Goal: Find specific page/section: Find specific page/section

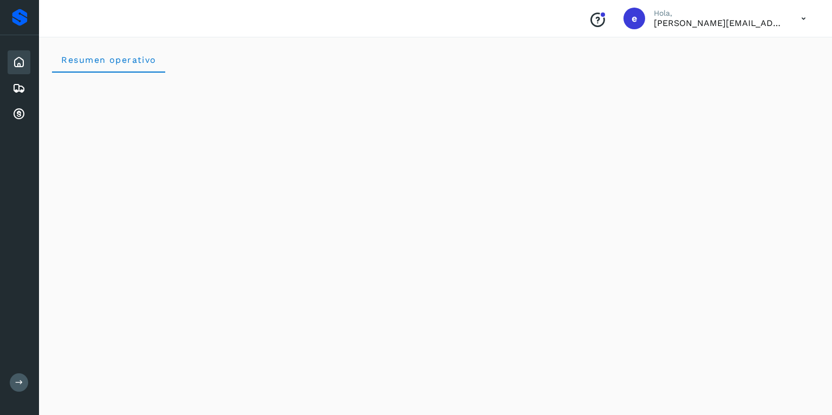
click at [17, 381] on icon at bounding box center [19, 382] width 8 height 8
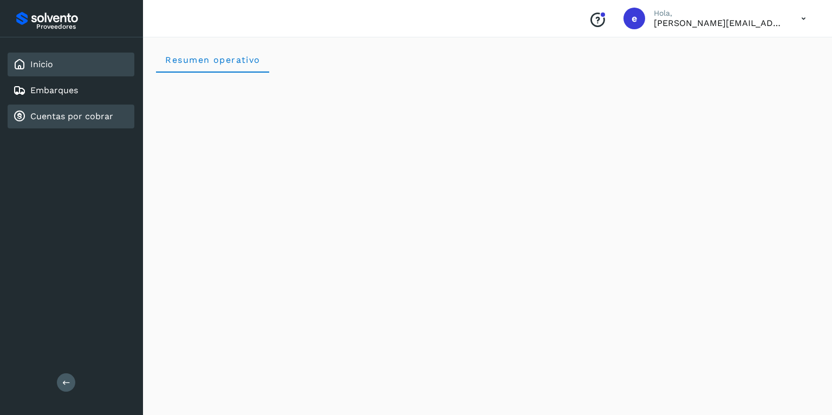
click at [88, 121] on div "Cuentas por cobrar" at bounding box center [63, 116] width 100 height 13
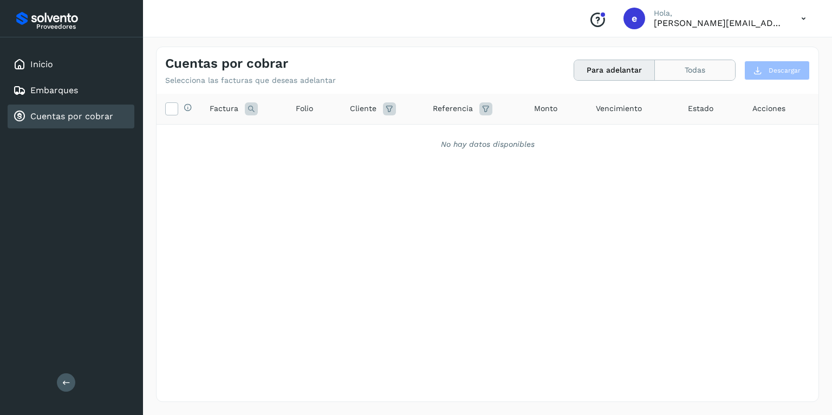
click at [688, 73] on button "Todas" at bounding box center [695, 70] width 80 height 20
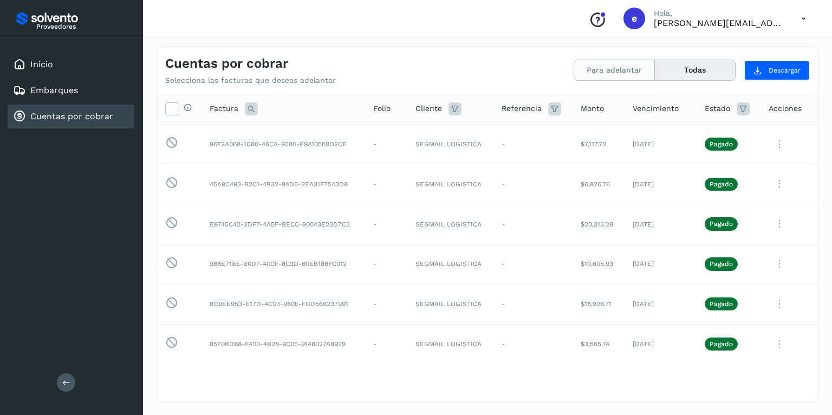
click at [598, 70] on button "Para adelantar" at bounding box center [614, 70] width 81 height 20
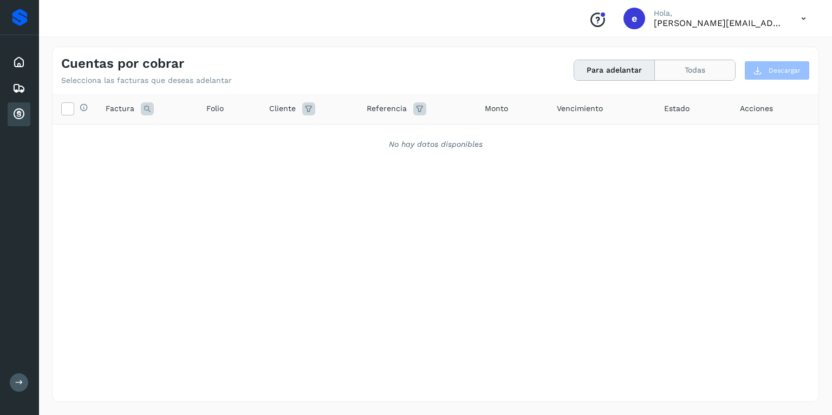
click at [675, 71] on button "Todas" at bounding box center [695, 70] width 80 height 20
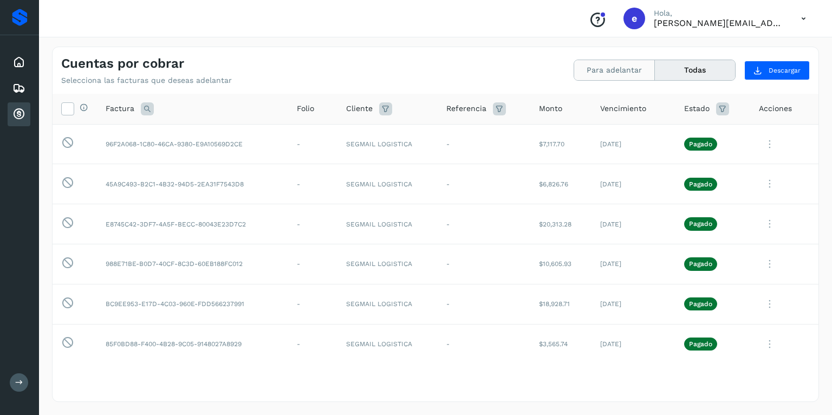
click at [635, 66] on button "Para adelantar" at bounding box center [614, 70] width 81 height 20
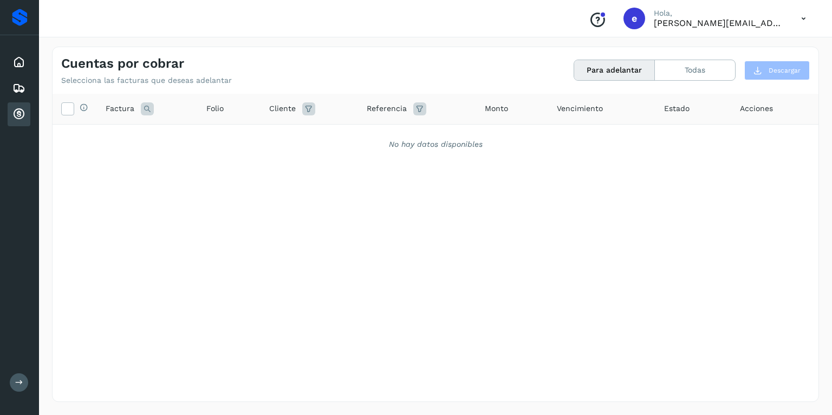
click at [21, 386] on icon at bounding box center [19, 382] width 8 height 8
